Goal: Find contact information: Find contact information

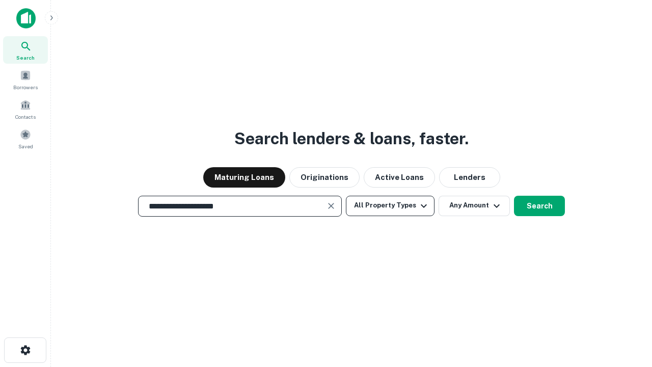
type input "**********"
click at [390, 205] on button "All Property Types" at bounding box center [390, 206] width 89 height 20
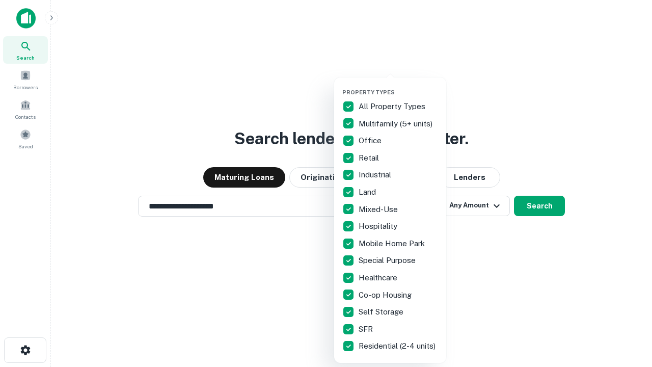
click at [398, 86] on button "button" at bounding box center [398, 86] width 112 height 1
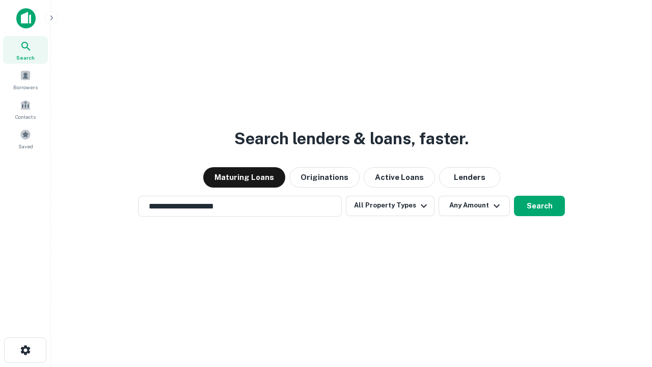
scroll to position [16, 0]
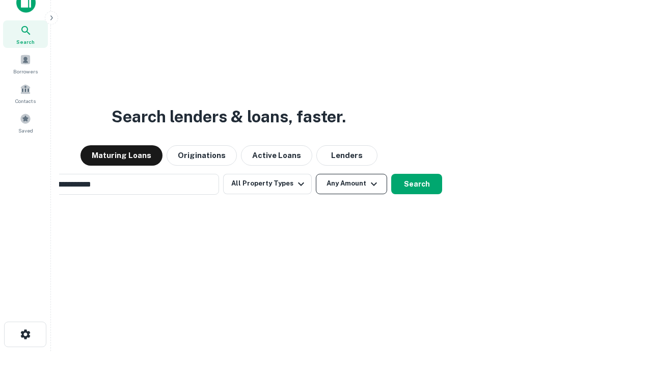
click at [316, 174] on button "Any Amount" at bounding box center [351, 184] width 71 height 20
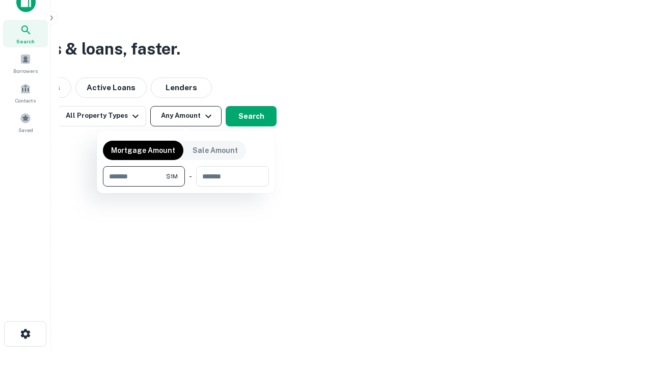
type input "*******"
click at [186, 186] on button "button" at bounding box center [186, 186] width 166 height 1
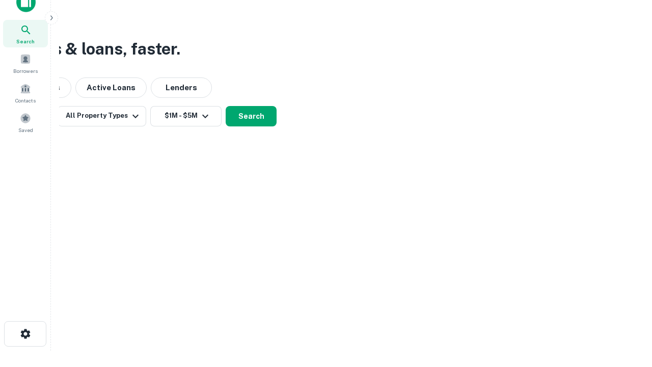
scroll to position [6, 188]
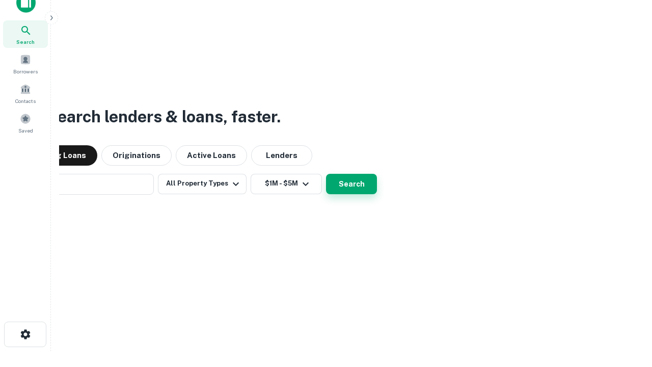
click at [326, 174] on button "Search" at bounding box center [351, 184] width 51 height 20
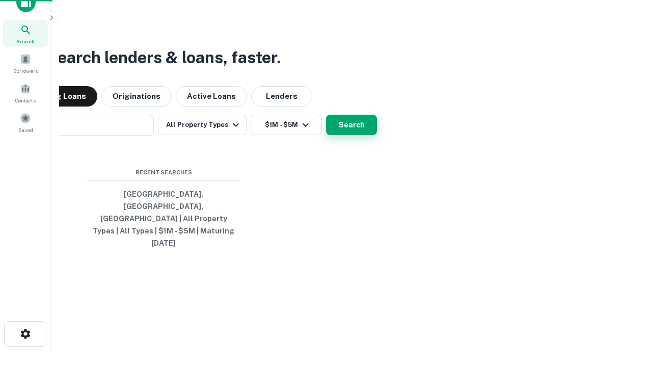
scroll to position [27, 288]
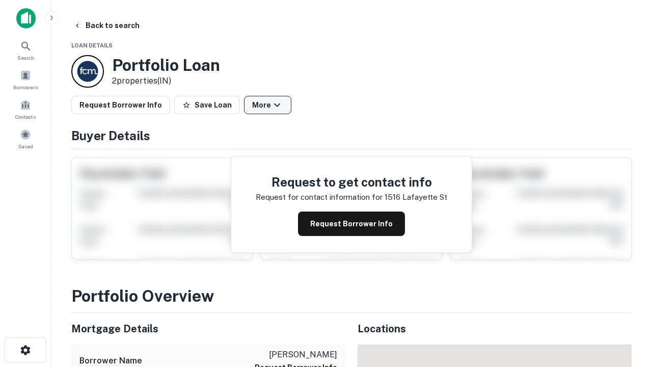
click at [267, 105] on button "More" at bounding box center [267, 105] width 47 height 18
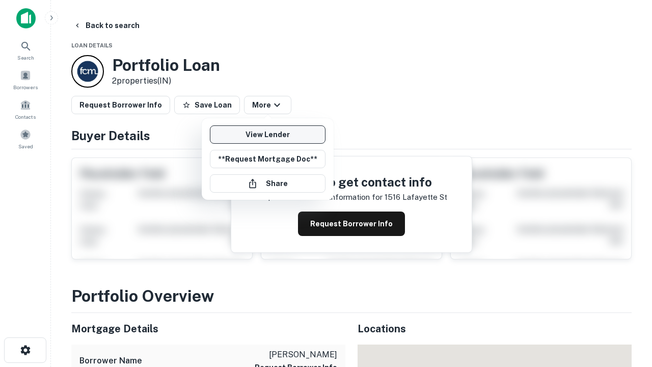
click at [267, 134] on link "View Lender" at bounding box center [268, 134] width 116 height 18
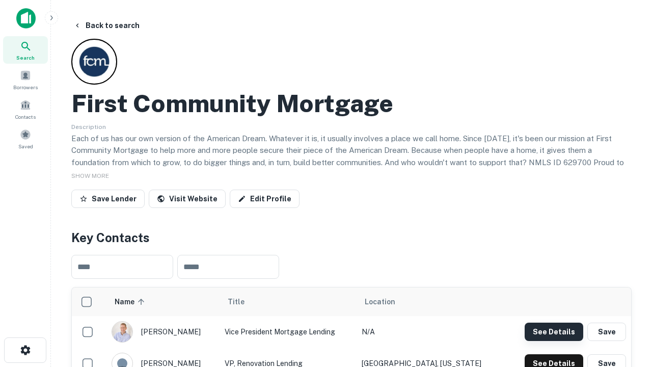
click at [554, 331] on button "See Details" at bounding box center [553, 331] width 59 height 18
click at [25, 350] on icon "button" at bounding box center [25, 350] width 12 height 12
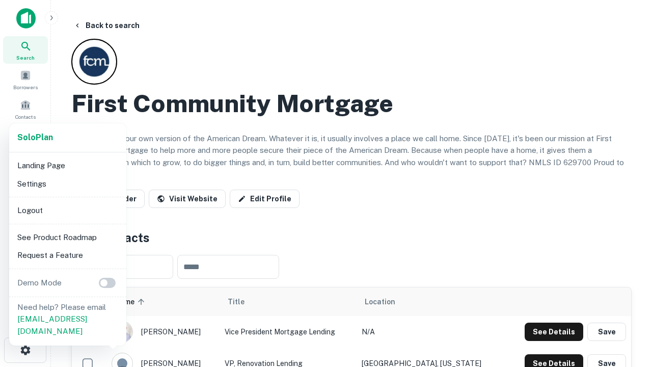
click at [67, 210] on li "Logout" at bounding box center [67, 210] width 109 height 18
